Goal: Task Accomplishment & Management: Complete application form

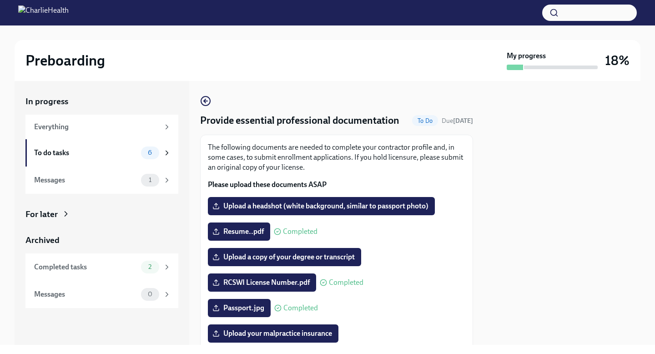
scroll to position [1534, 0]
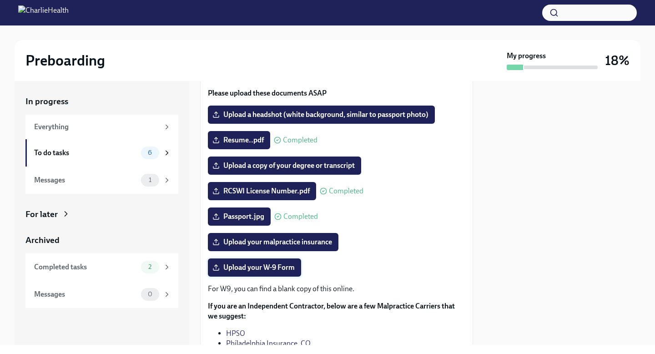
click at [267, 271] on span "Upload your W-9 Form" at bounding box center [254, 267] width 81 height 9
click at [0, 0] on input "Upload your W-9 Form" at bounding box center [0, 0] width 0 height 0
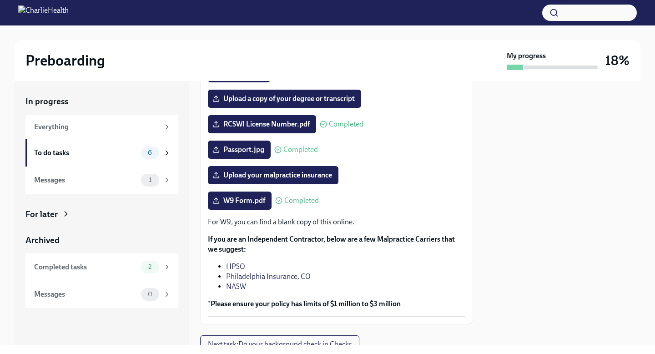
scroll to position [156, 0]
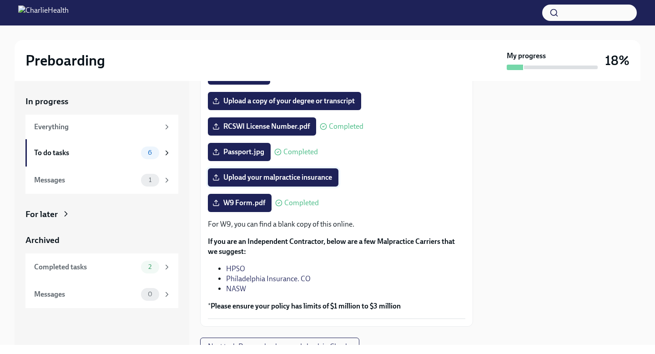
click at [286, 181] on span "Upload your malpractice insurance" at bounding box center [273, 177] width 118 height 9
click at [0, 0] on input "Upload your malpractice insurance" at bounding box center [0, 0] width 0 height 0
click at [320, 177] on span "Upload your malpractice insurance" at bounding box center [273, 177] width 118 height 9
click at [0, 0] on input "Upload your malpractice insurance" at bounding box center [0, 0] width 0 height 0
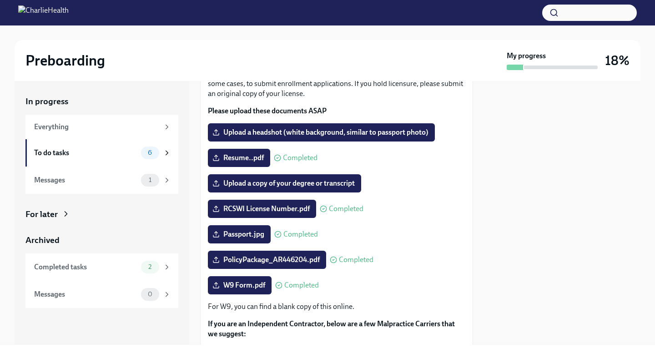
scroll to position [71, 0]
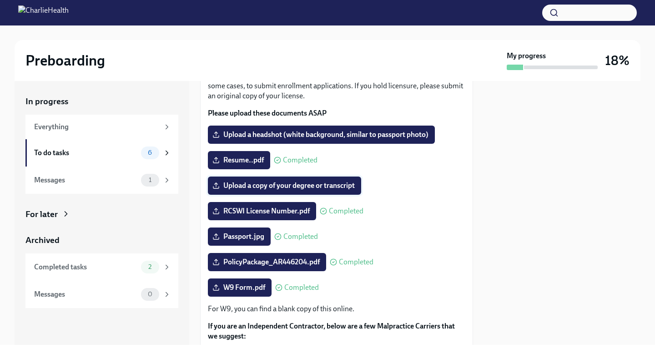
click at [336, 186] on span "Upload a copy of your degree or transcript" at bounding box center [284, 185] width 141 height 9
click at [0, 0] on input "Upload a copy of your degree or transcript" at bounding box center [0, 0] width 0 height 0
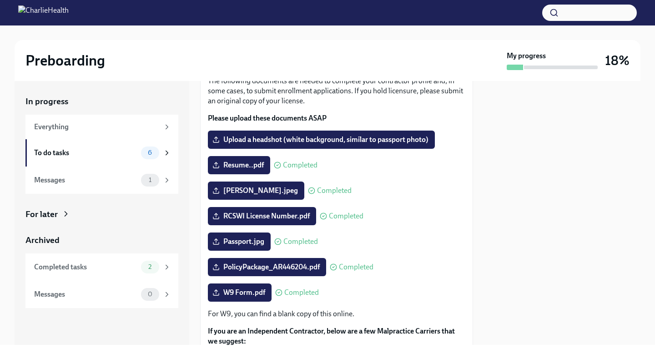
scroll to position [42, 0]
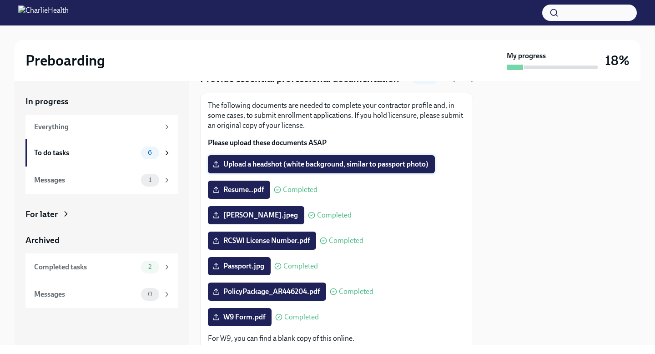
click at [365, 167] on span "Upload a headshot (white background, similar to passport photo)" at bounding box center [321, 164] width 214 height 9
click at [0, 0] on input "Upload a headshot (white background, similar to passport photo)" at bounding box center [0, 0] width 0 height 0
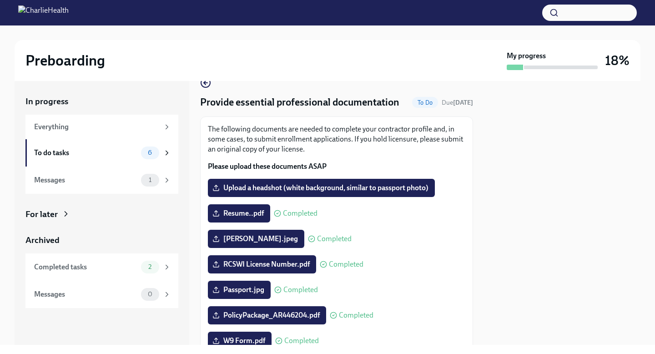
scroll to position [19, 0]
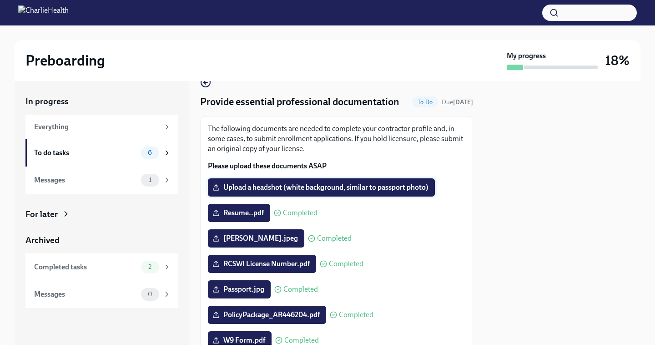
click at [390, 190] on span "Upload a headshot (white background, similar to passport photo)" at bounding box center [321, 187] width 214 height 9
click at [0, 0] on input "Upload a headshot (white background, similar to passport photo)" at bounding box center [0, 0] width 0 height 0
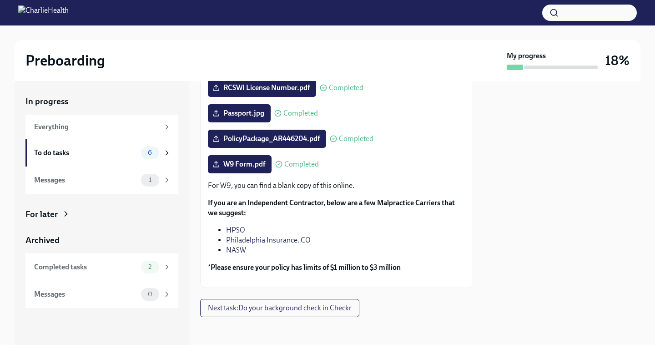
scroll to position [196, 0]
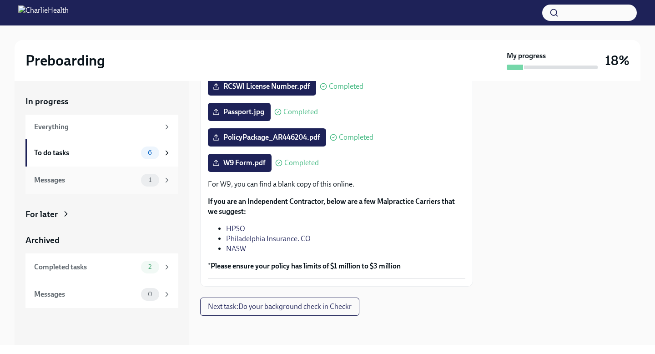
click at [167, 178] on icon at bounding box center [167, 180] width 2 height 4
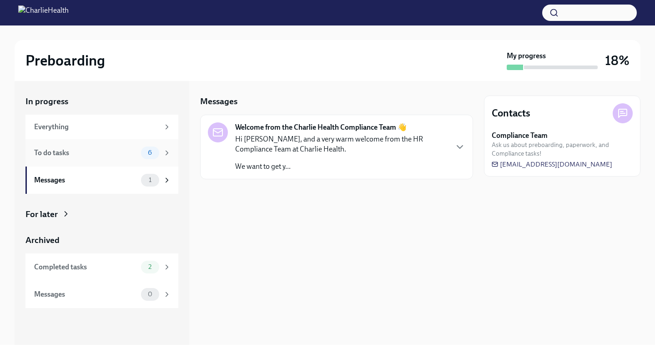
click at [132, 152] on div "To do tasks" at bounding box center [85, 153] width 103 height 10
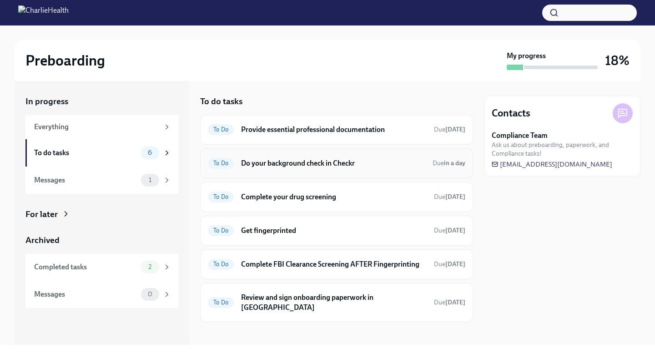
click at [342, 163] on h6 "Do your background check in Checkr" at bounding box center [333, 163] width 184 height 10
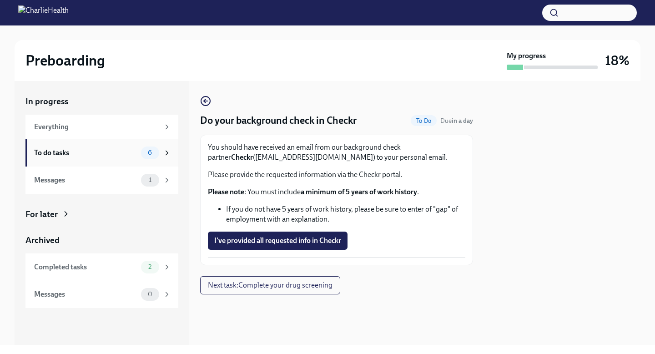
click at [161, 154] on div "6" at bounding box center [156, 153] width 30 height 13
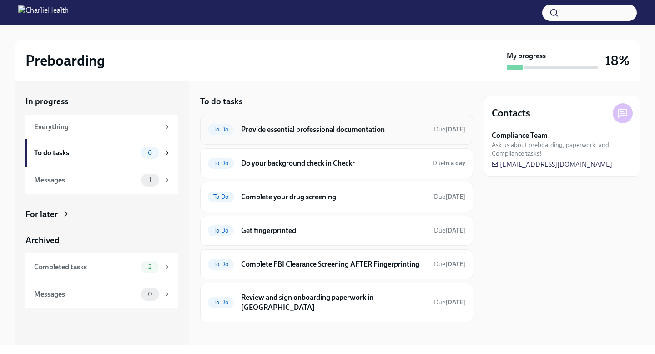
click at [385, 128] on h6 "Provide essential professional documentation" at bounding box center [334, 130] width 186 height 10
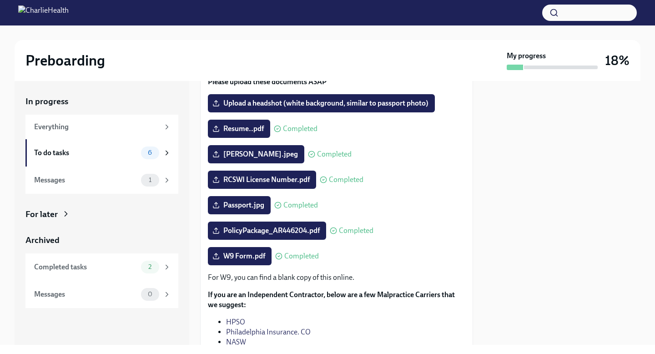
scroll to position [104, 0]
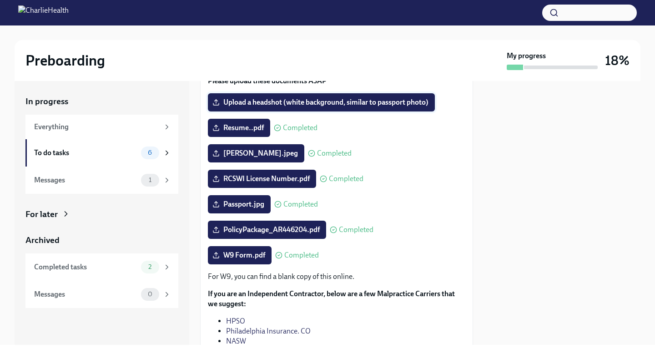
click at [409, 107] on label "Upload a headshot (white background, similar to passport photo)" at bounding box center [321, 102] width 227 height 18
click at [0, 0] on input "Upload a headshot (white background, similar to passport photo)" at bounding box center [0, 0] width 0 height 0
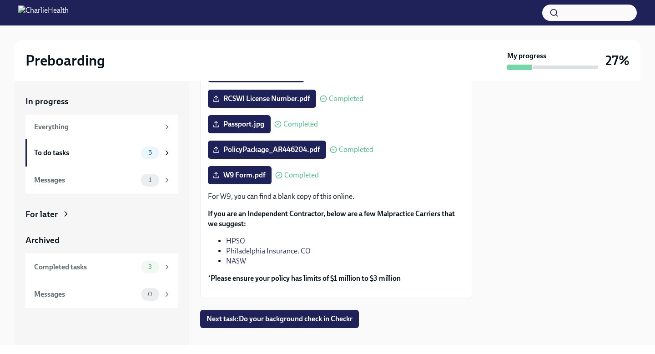
scroll to position [185, 0]
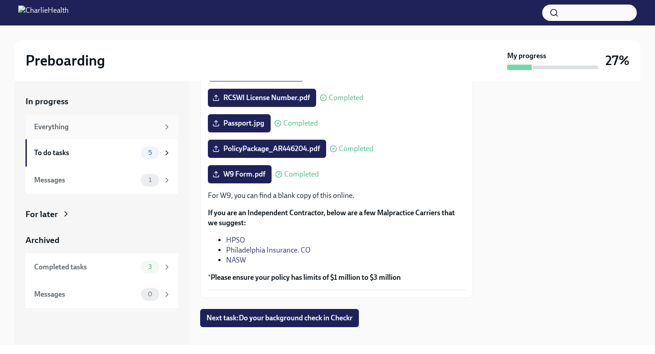
click at [160, 125] on div "Everything" at bounding box center [102, 127] width 137 height 10
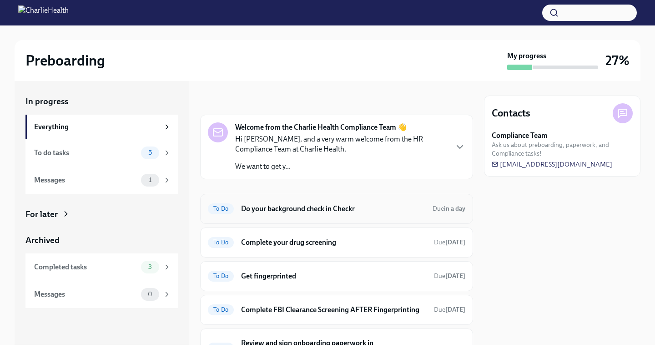
scroll to position [42, 0]
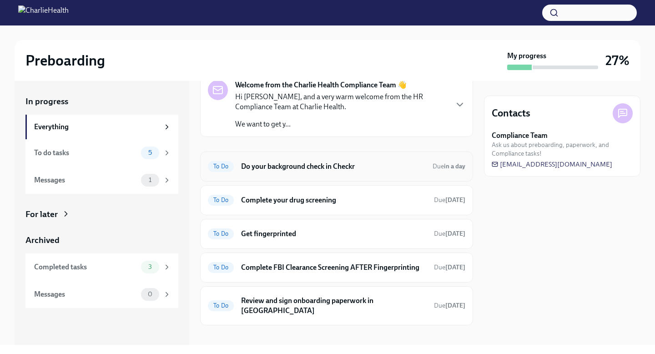
click at [337, 166] on h6 "Do your background check in Checkr" at bounding box center [333, 167] width 184 height 10
